Goal: Information Seeking & Learning: Learn about a topic

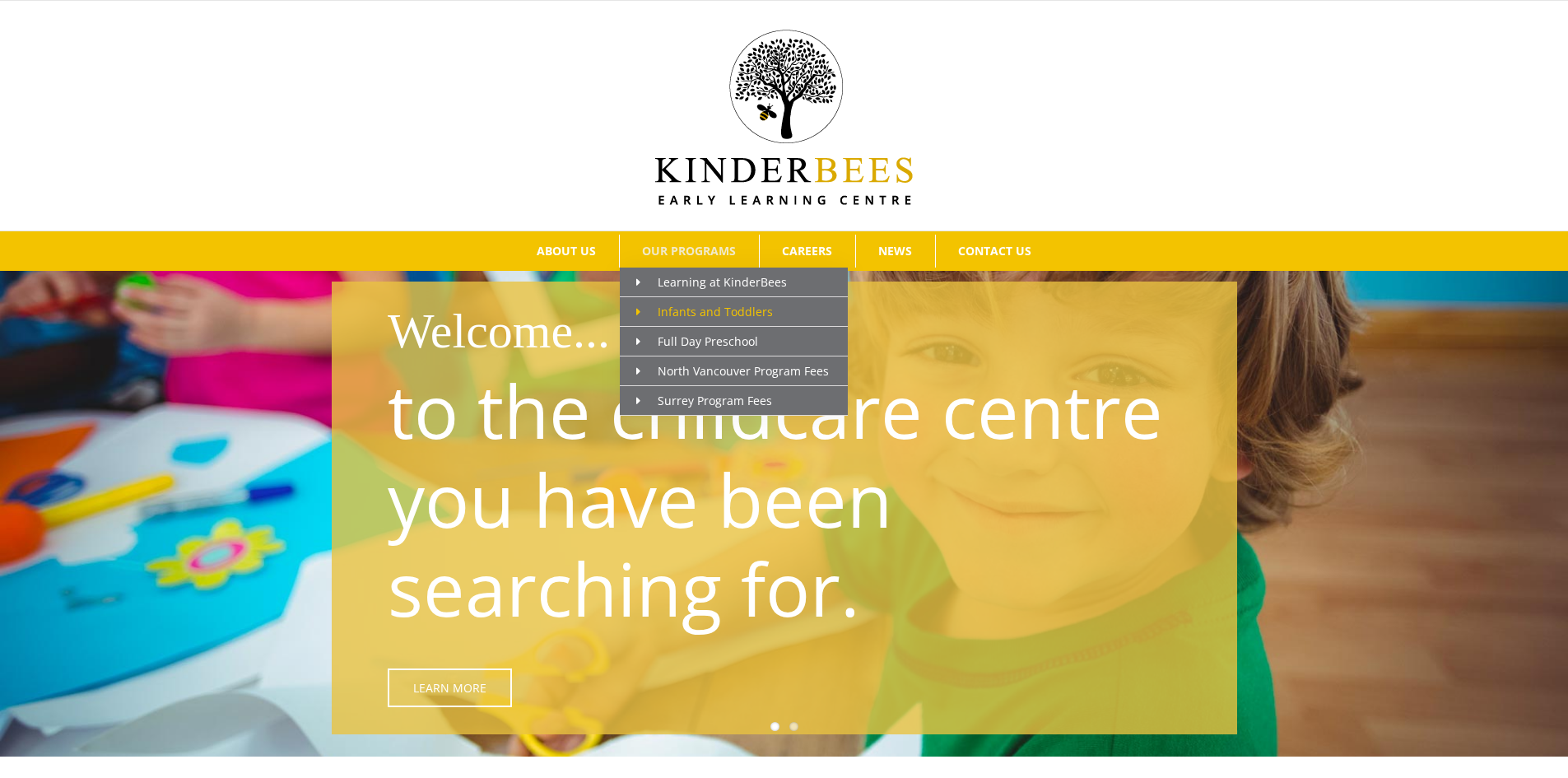
click at [701, 310] on span "Infants and Toddlers" at bounding box center [704, 310] width 136 height 15
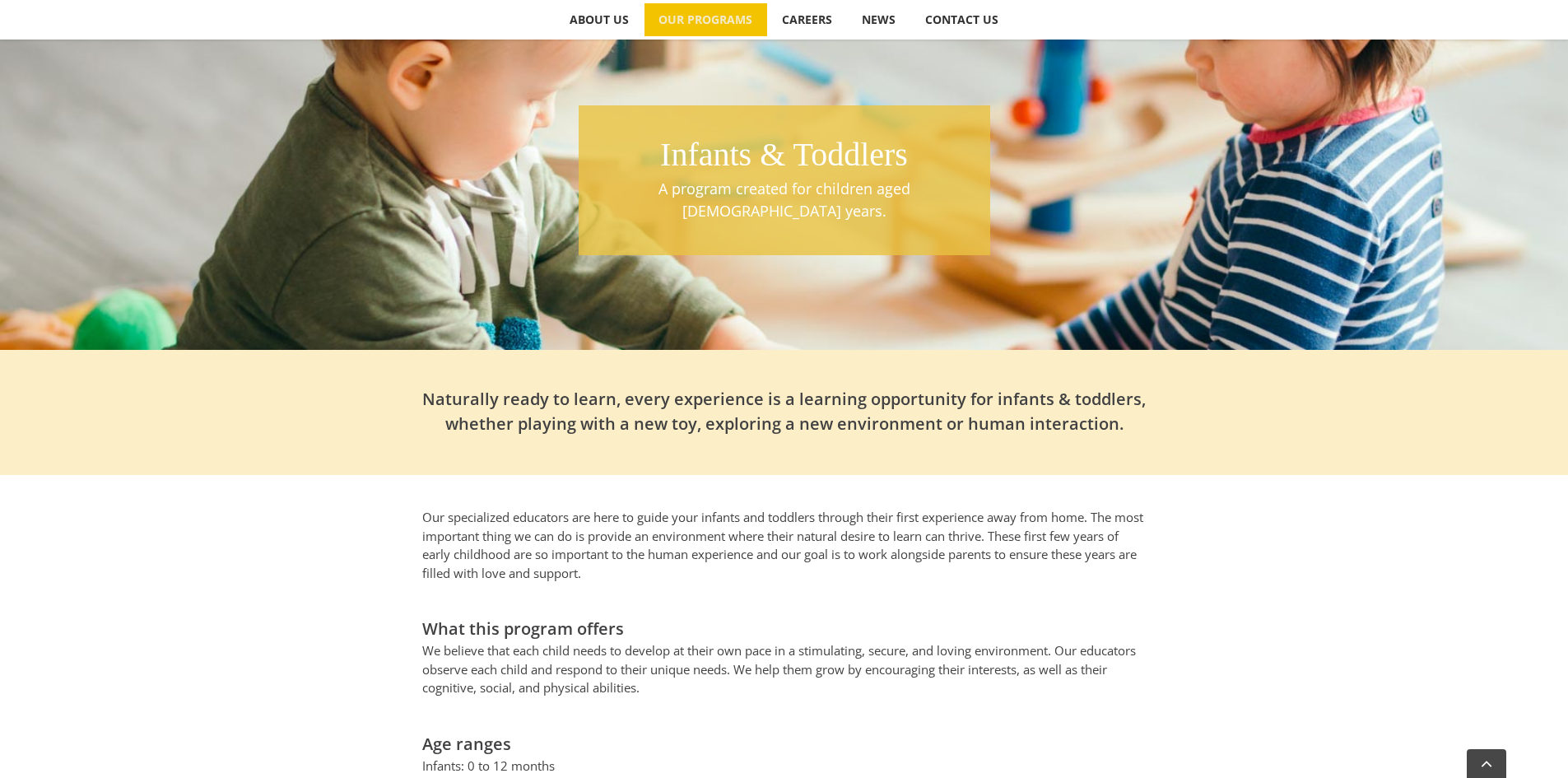
scroll to position [24, 0]
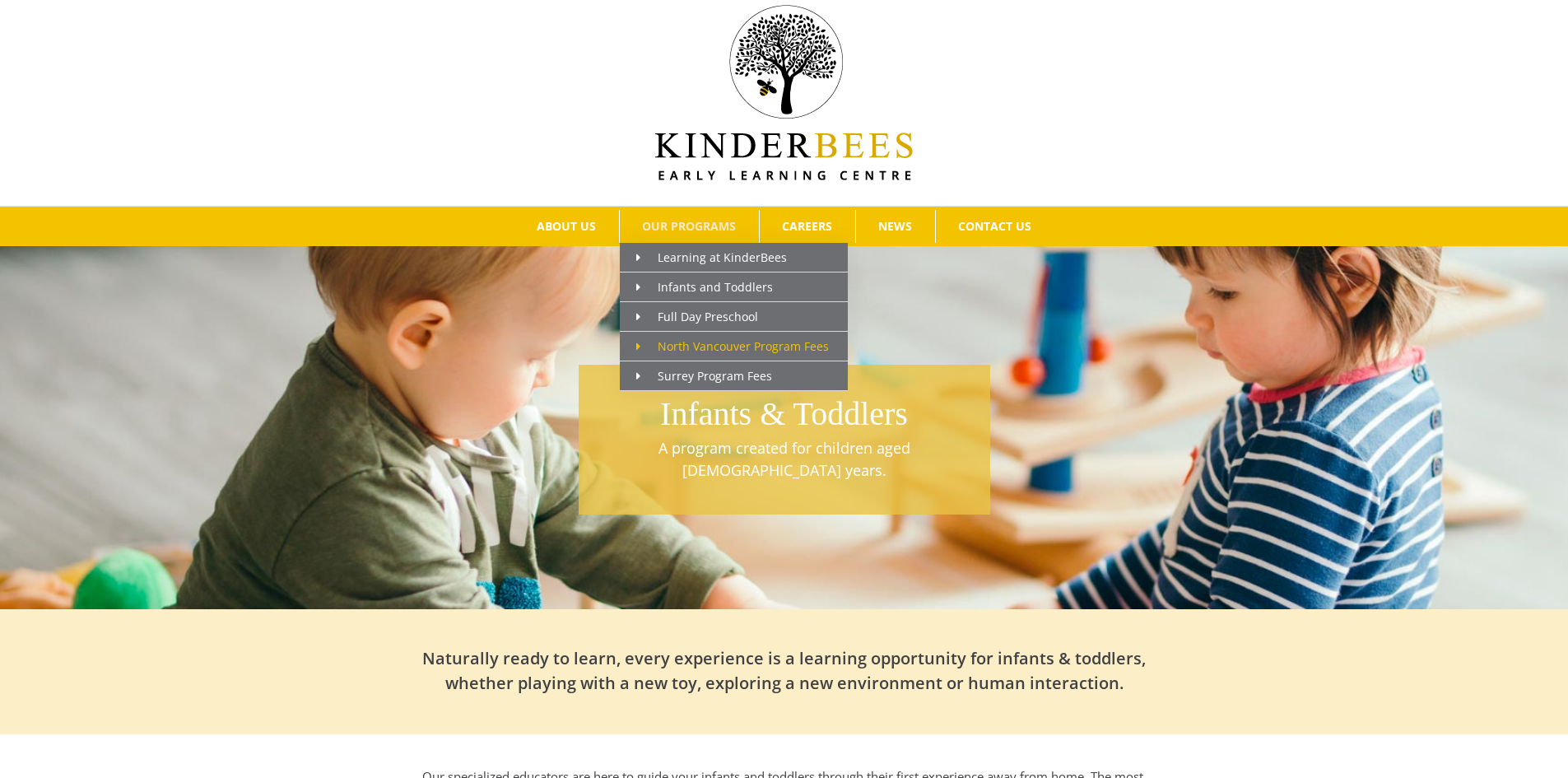
click at [708, 340] on span "North Vancouver Program Fees" at bounding box center [732, 346] width 192 height 15
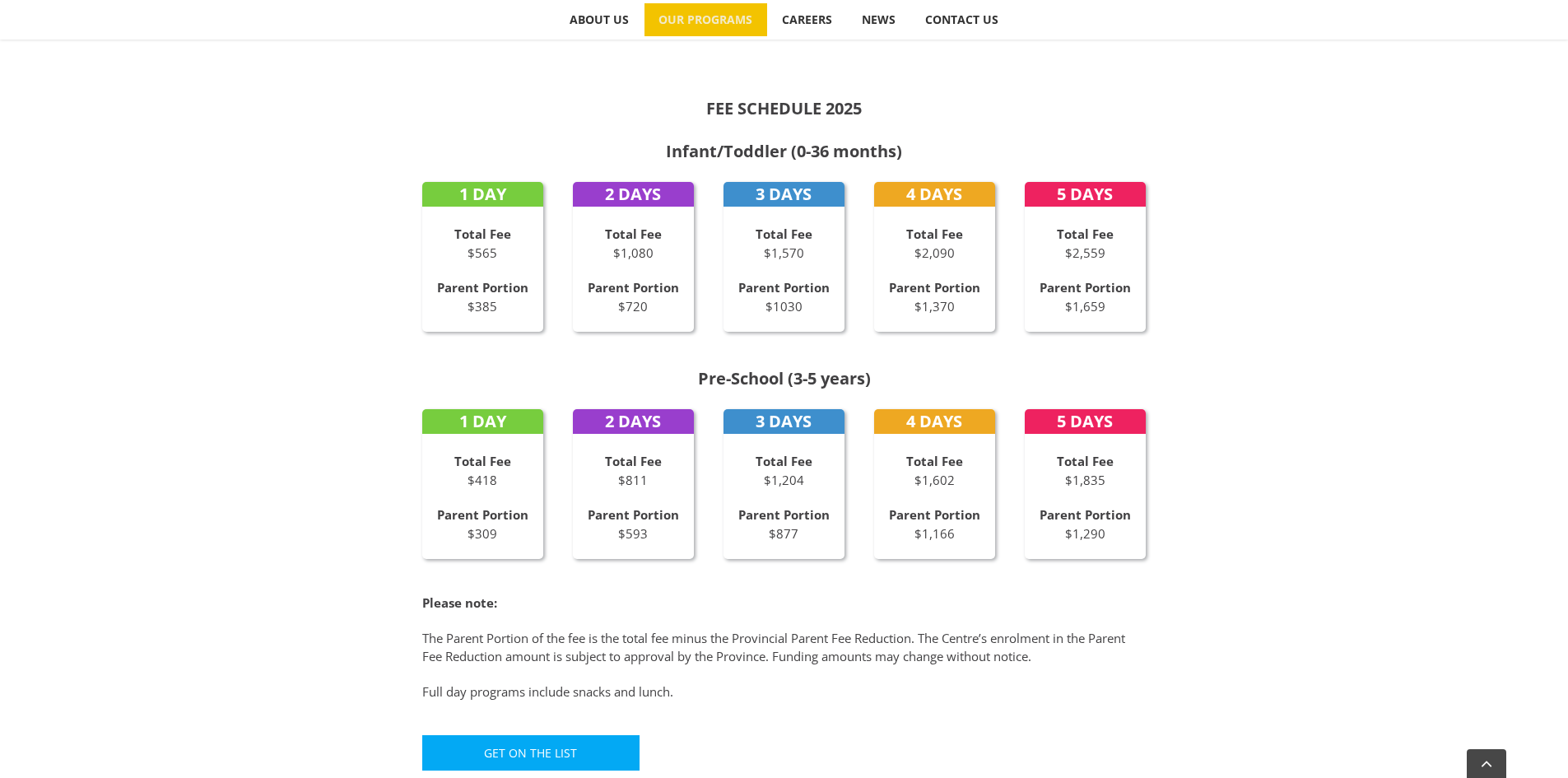
scroll to position [740, 0]
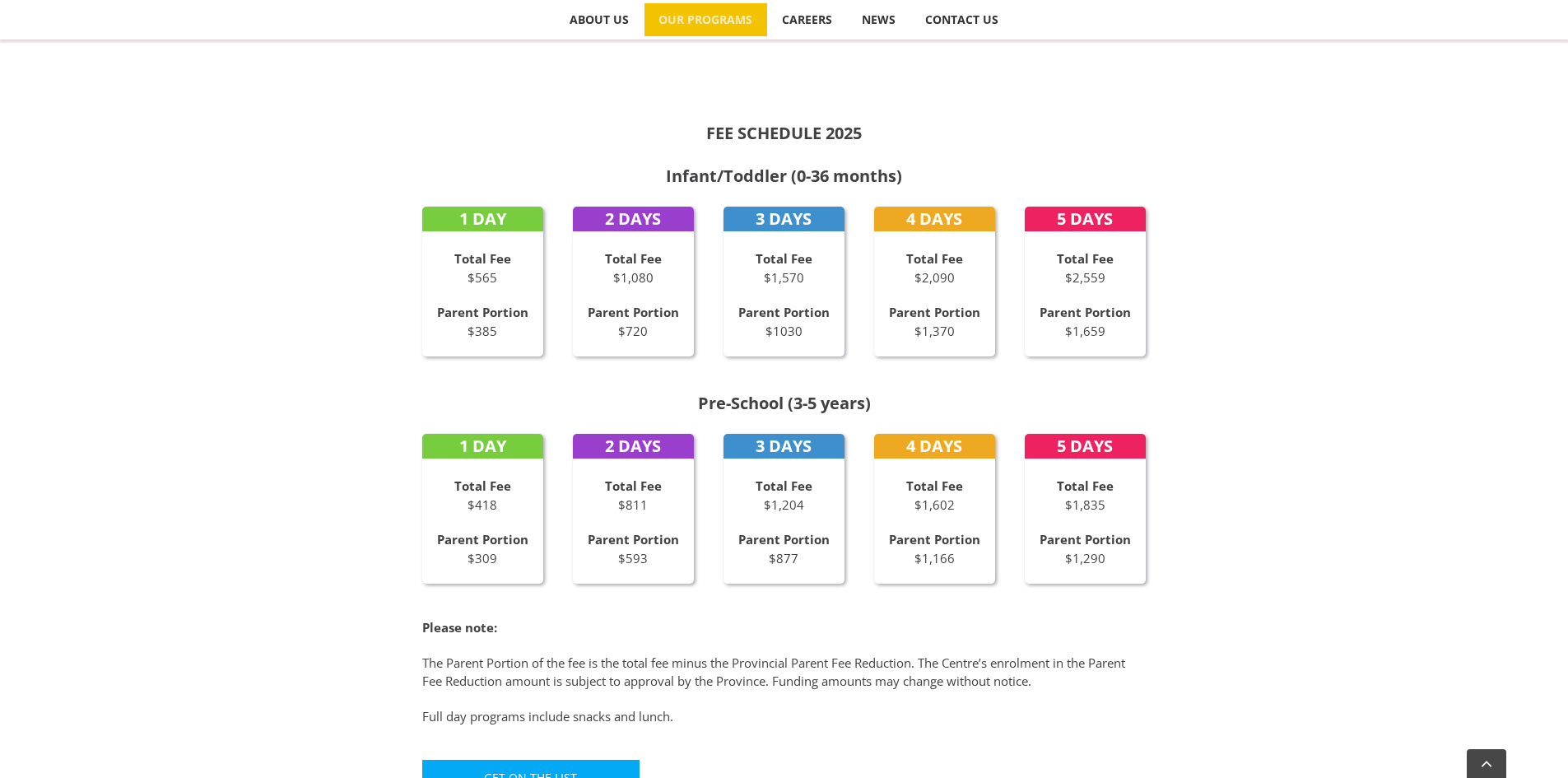
click at [1074, 289] on div "Total Fee $2,559 Parent Portion $1,659" at bounding box center [1085, 294] width 122 height 90
